Goal: Transaction & Acquisition: Purchase product/service

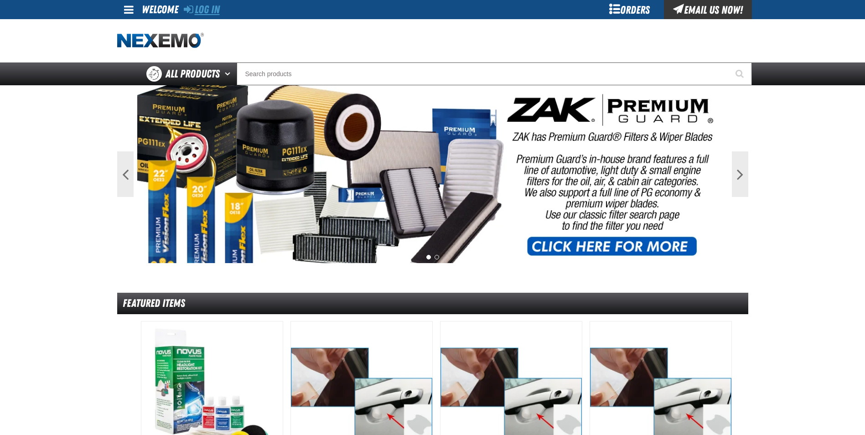
click at [202, 8] on link "Log In" at bounding box center [202, 9] width 36 height 13
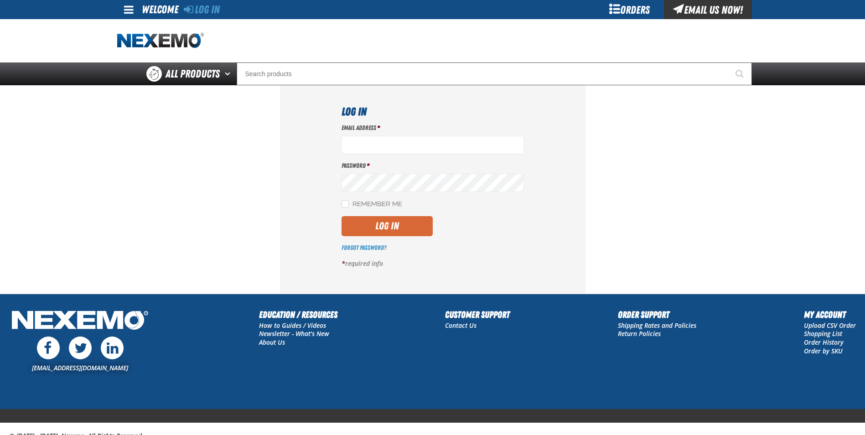
type input "[EMAIL_ADDRESS][DOMAIN_NAME]"
click at [374, 224] on button "Log In" at bounding box center [387, 226] width 91 height 20
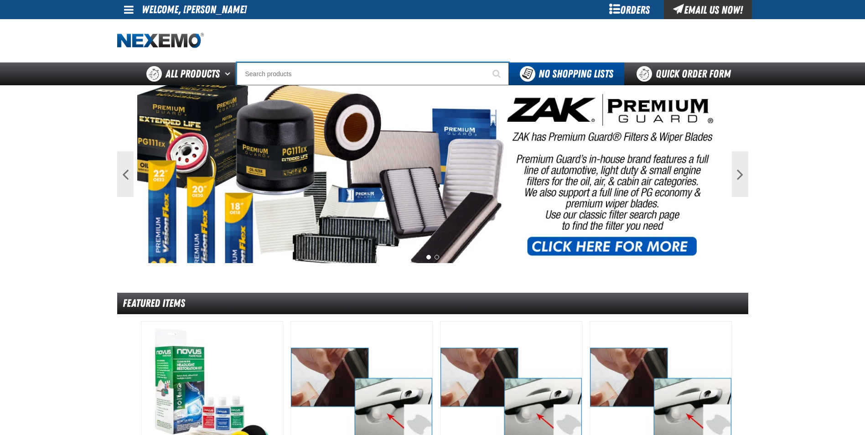
click at [271, 72] on input "Search" at bounding box center [373, 74] width 272 height 23
type input "N2"
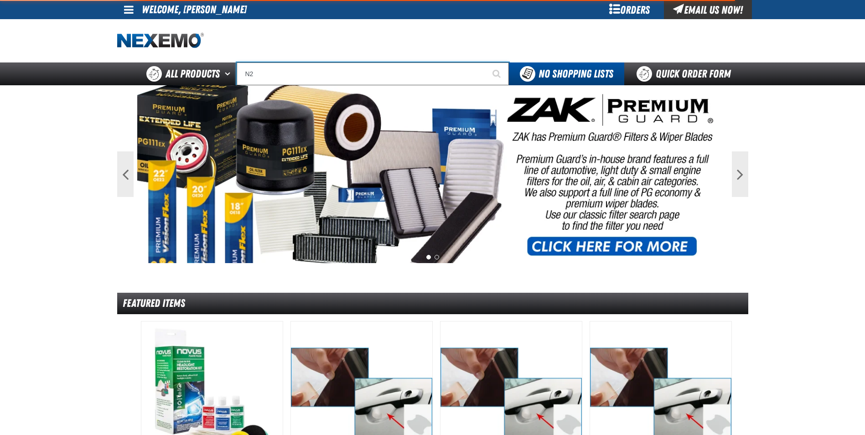
type input "N2 Nitrogen Installation Kits"
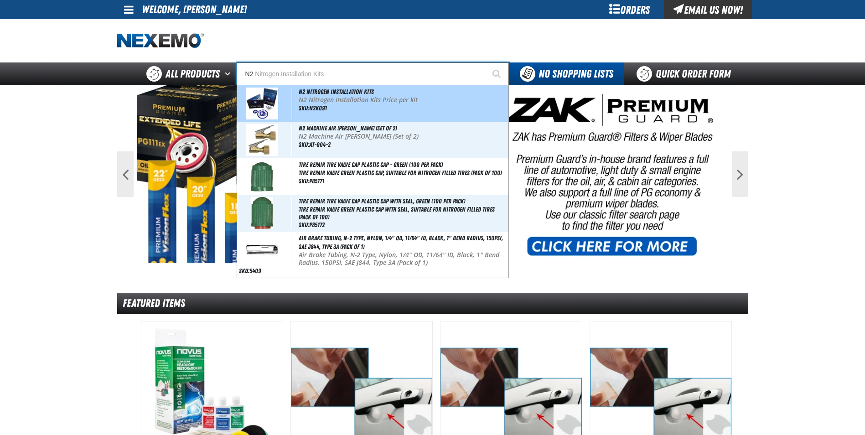
click at [327, 106] on div "N2 Nitrogen Installation Kits N2 Nitrogen Installation Kits Price per kit SKU:N…" at bounding box center [372, 103] width 271 height 36
type input "N2 Nitrogen Installation Kits"
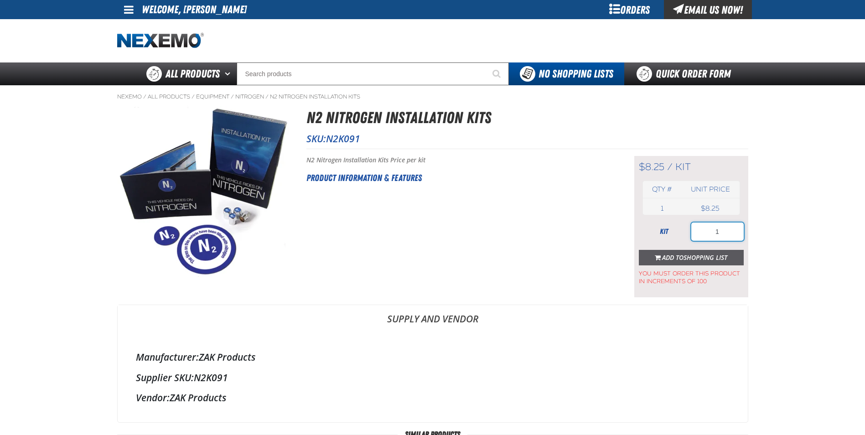
drag, startPoint x: 724, startPoint y: 236, endPoint x: 641, endPoint y: 255, distance: 84.8
click at [652, 250] on form "kit 1 Add to Shopping List You must order this product in increments of 100" at bounding box center [691, 254] width 105 height 63
type input "400"
click at [692, 262] on button "Add to Shopping List" at bounding box center [691, 258] width 105 height 16
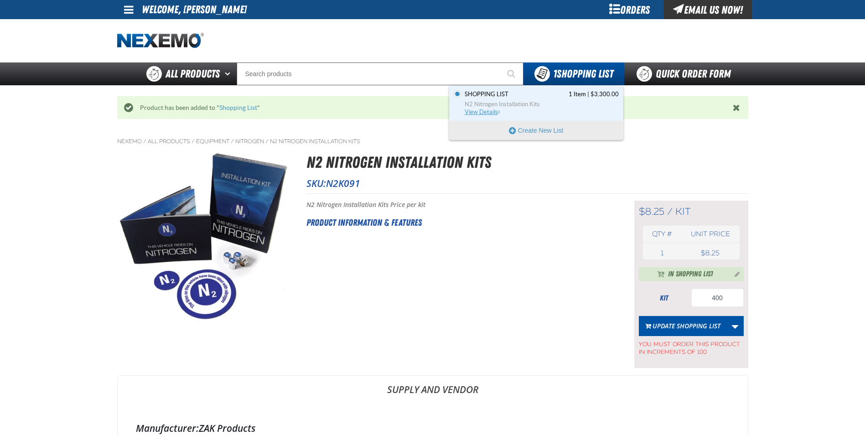
click at [469, 110] on span "View Details" at bounding box center [483, 112] width 37 height 7
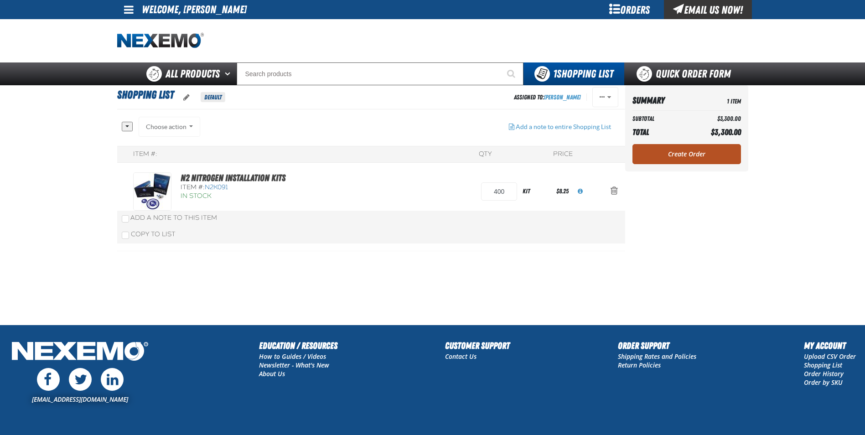
click at [669, 156] on link "Create Order" at bounding box center [687, 154] width 109 height 20
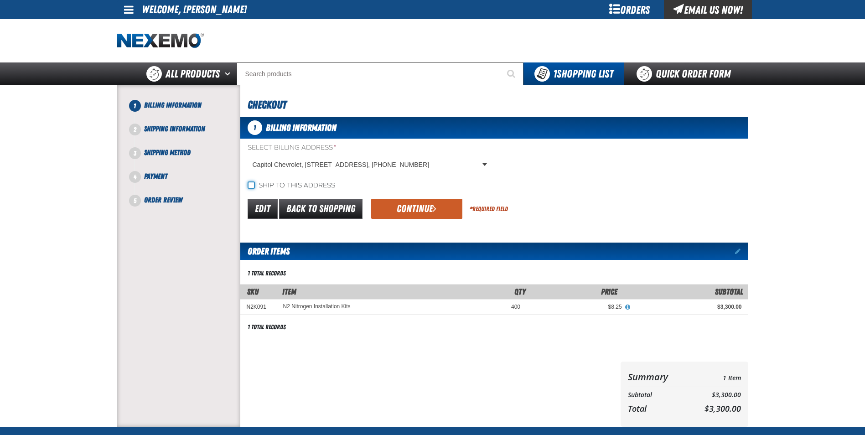
click at [249, 183] on input "Ship to this address" at bounding box center [251, 185] width 7 height 7
checkbox input "true"
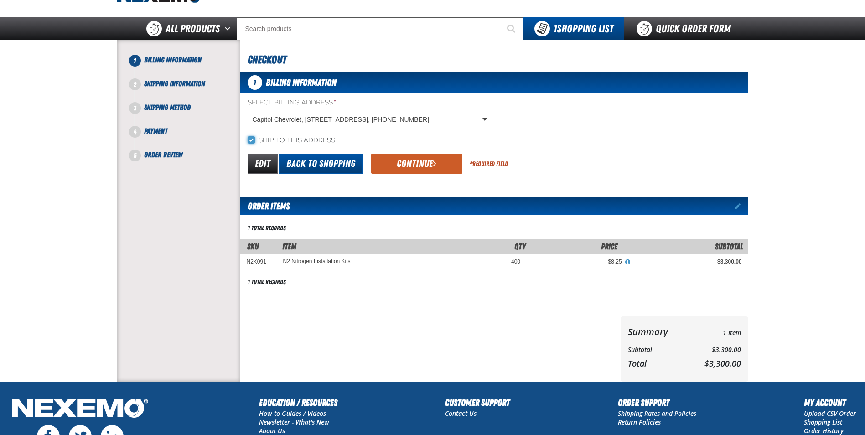
scroll to position [46, 0]
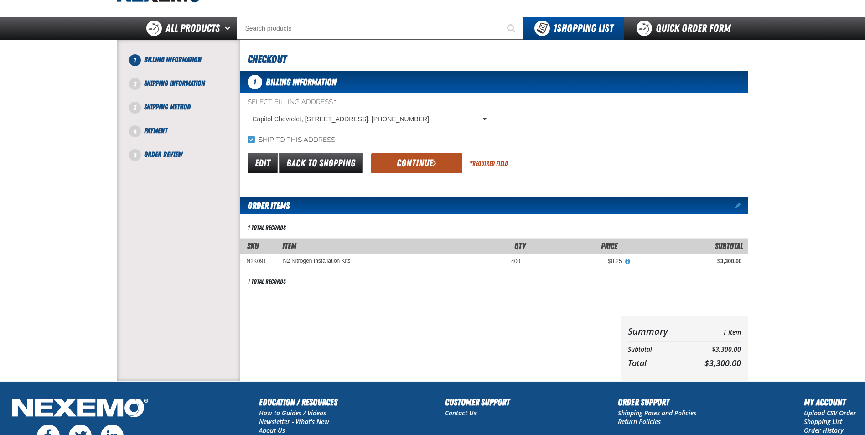
click at [427, 162] on button "Continue" at bounding box center [416, 163] width 91 height 20
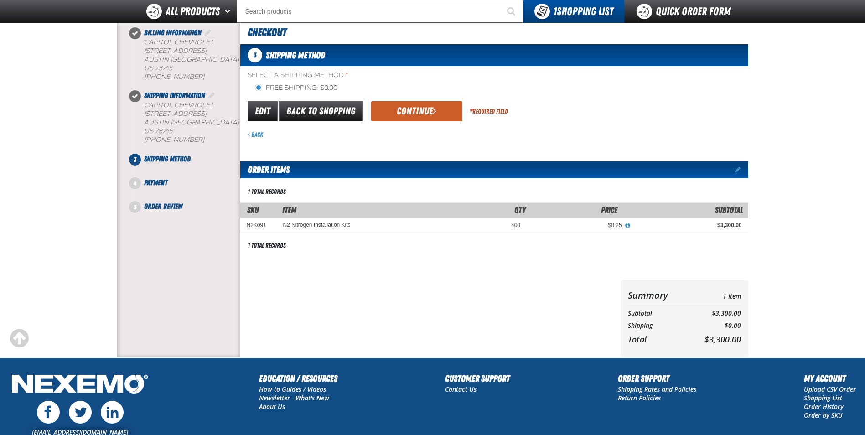
scroll to position [0, 0]
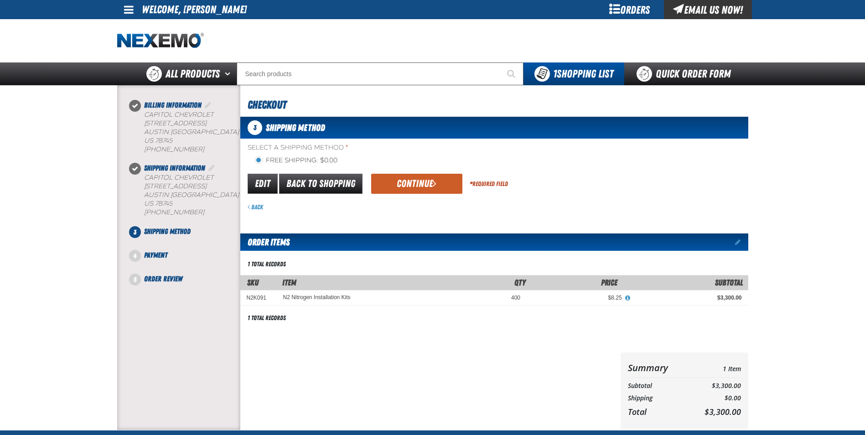
click at [406, 191] on button "Continue" at bounding box center [416, 184] width 91 height 20
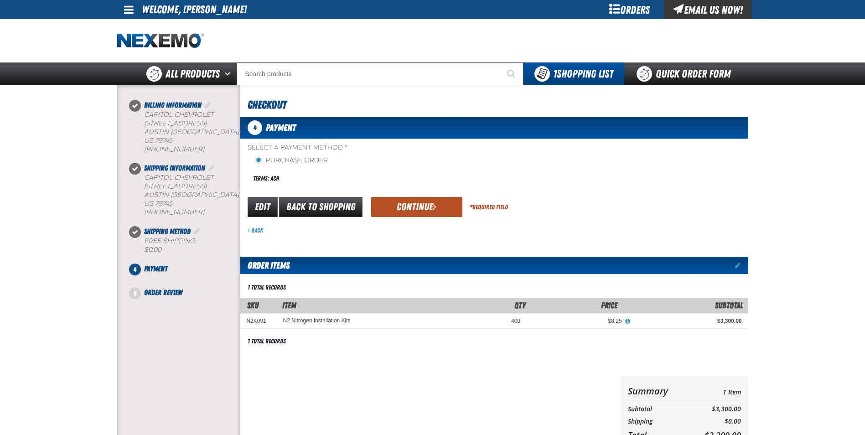
click at [408, 210] on button "Continue" at bounding box center [416, 207] width 91 height 20
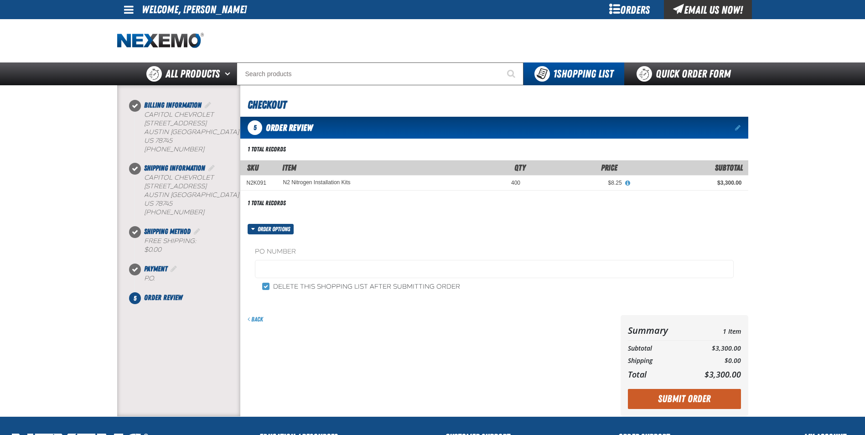
click at [299, 258] on fieldset "PO Number" at bounding box center [494, 264] width 479 height 35
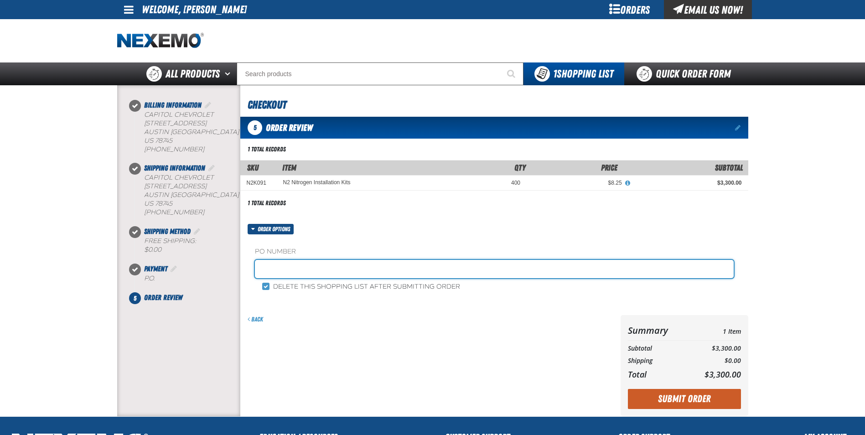
click at [297, 267] on input "text" at bounding box center [494, 269] width 479 height 18
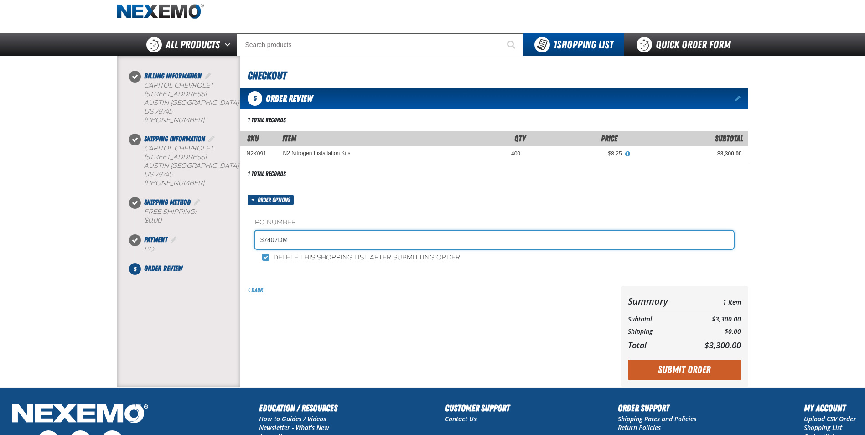
scroll to position [46, 0]
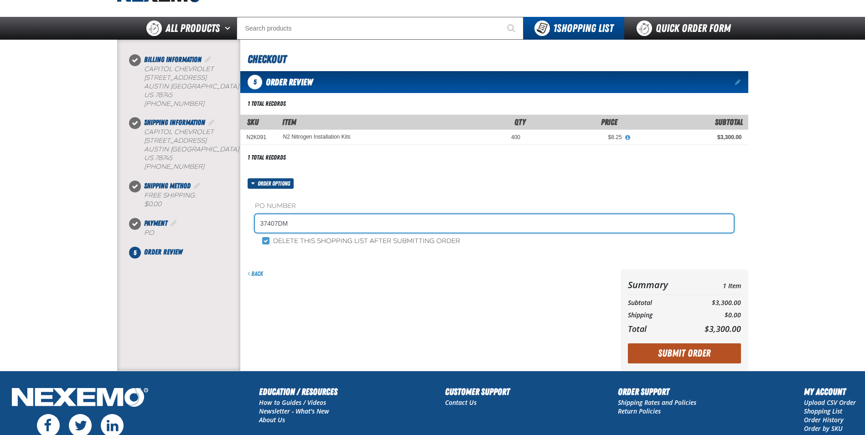
type input "37407DM"
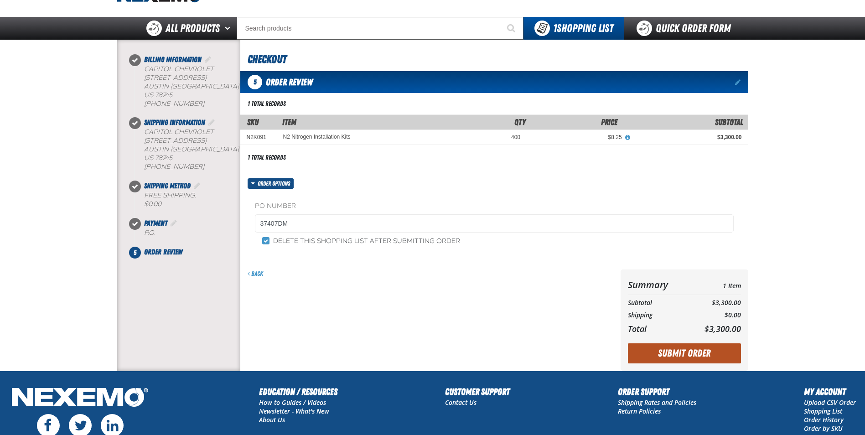
click at [679, 357] on button "Submit Order" at bounding box center [684, 354] width 113 height 20
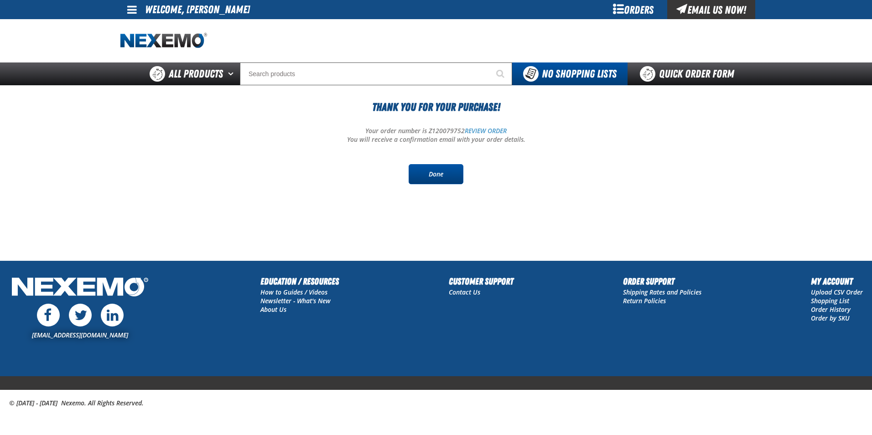
click at [431, 177] on link "Done" at bounding box center [436, 174] width 55 height 20
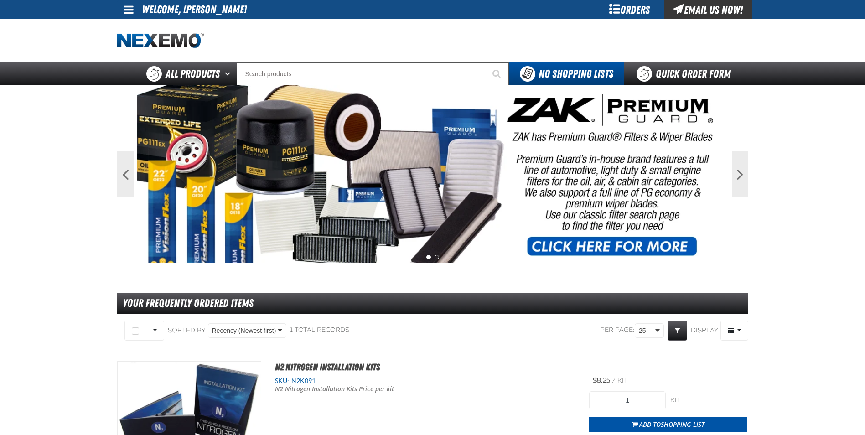
click at [126, 10] on span at bounding box center [129, 9] width 10 height 11
click at [131, 45] on link "Sign Out Sign Out" at bounding box center [136, 44] width 31 height 9
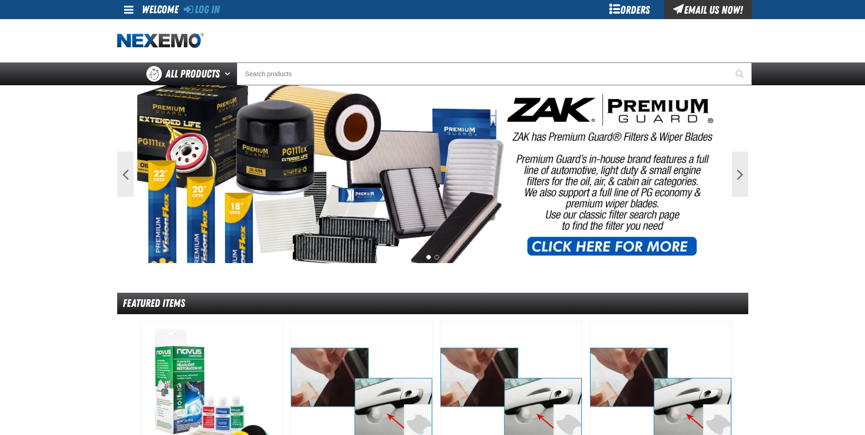
click at [295, 47] on div at bounding box center [234, 41] width 235 height 16
